Goal: Information Seeking & Learning: Check status

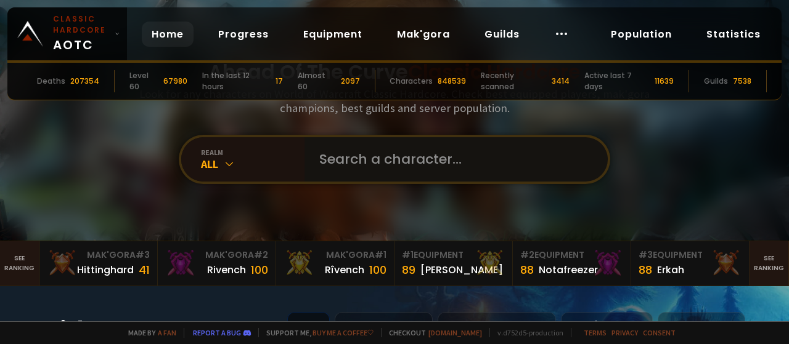
click at [312, 155] on input "text" at bounding box center [452, 159] width 281 height 44
paste input "Rdystdhearth"
type input "Rdystdhearth"
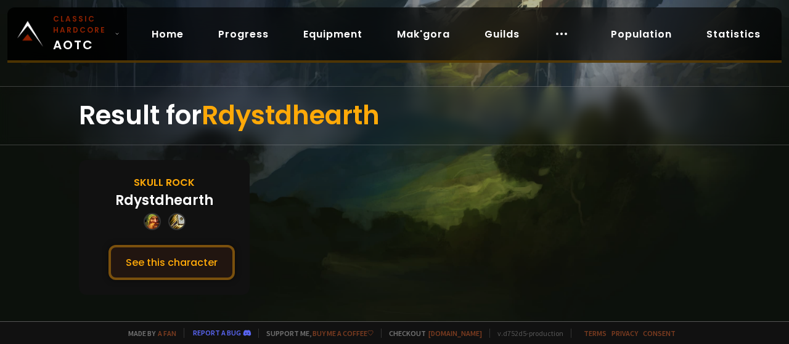
click at [195, 261] on button "See this character" at bounding box center [171, 262] width 126 height 35
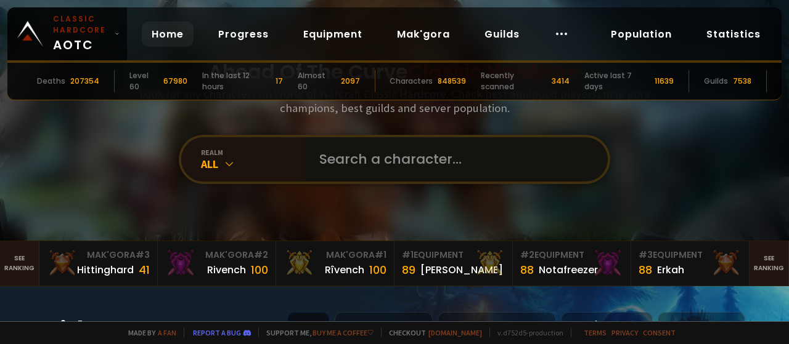
click at [322, 161] on input "text" at bounding box center [452, 159] width 281 height 44
paste input "Warnite"
type input "Warnite"
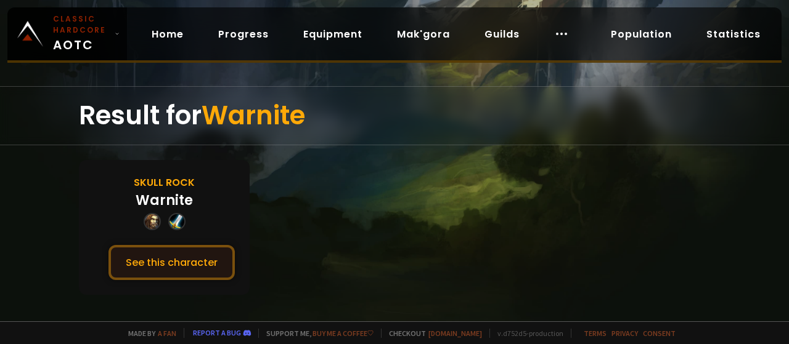
click at [198, 261] on button "See this character" at bounding box center [171, 262] width 126 height 35
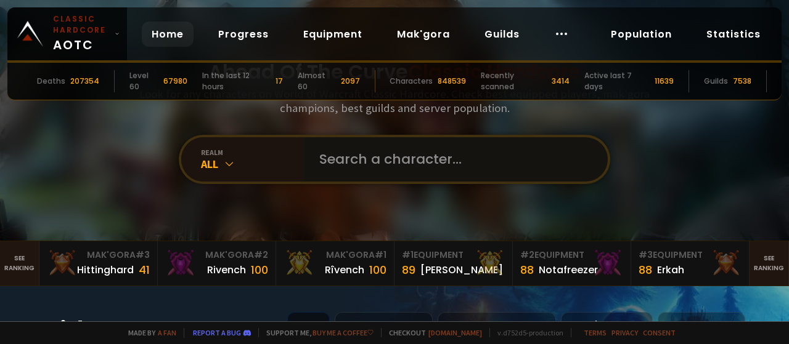
click at [330, 159] on input "text" at bounding box center [452, 159] width 281 height 44
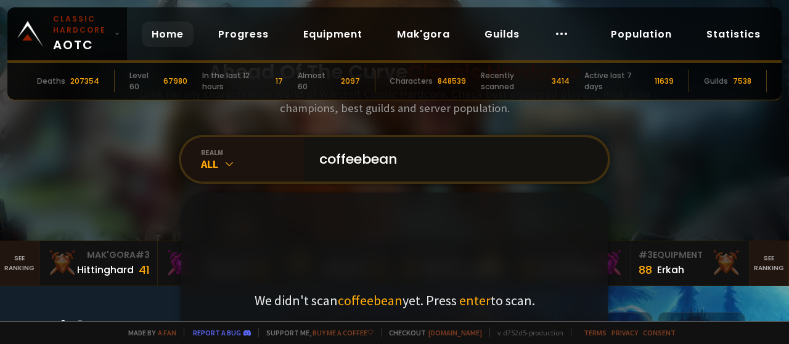
type input "coffeebeans"
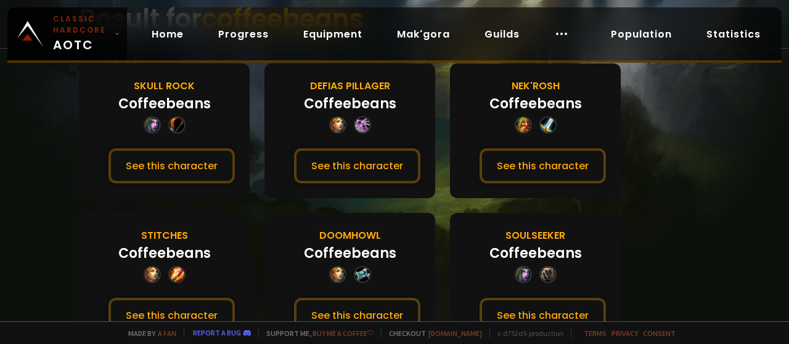
scroll to position [120, 0]
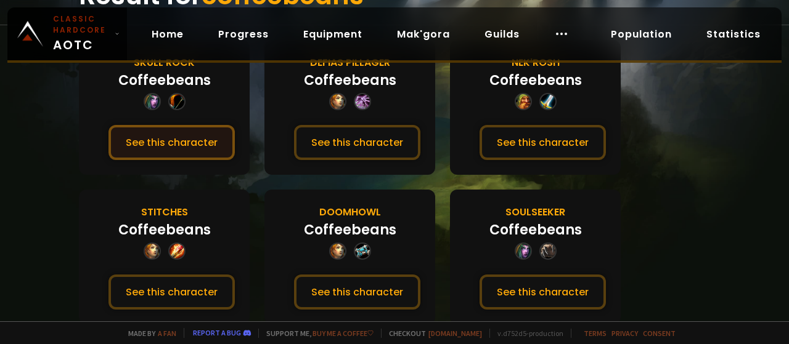
click at [200, 137] on button "See this character" at bounding box center [171, 142] width 126 height 35
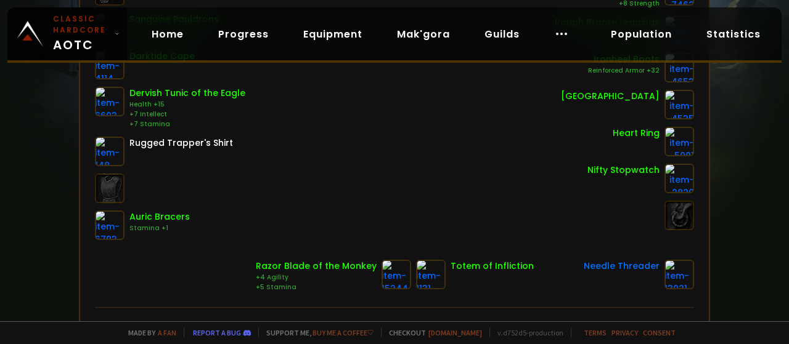
scroll to position [49, 0]
